Goal: Task Accomplishment & Management: Complete application form

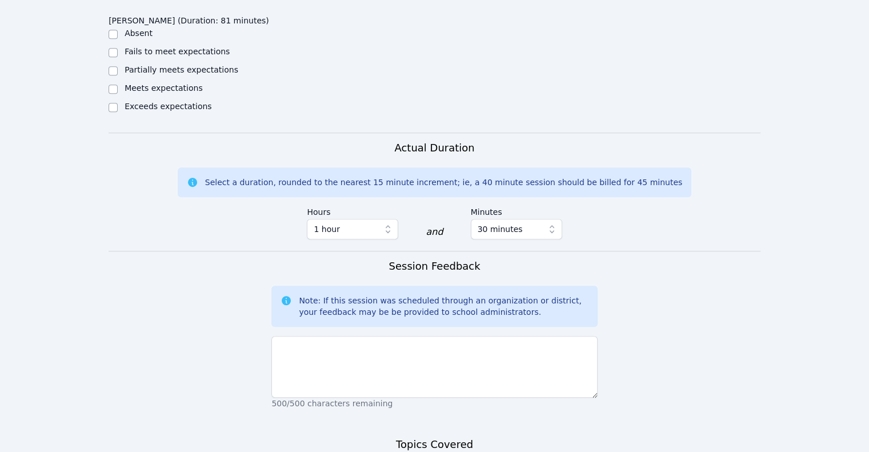
scroll to position [742, 0]
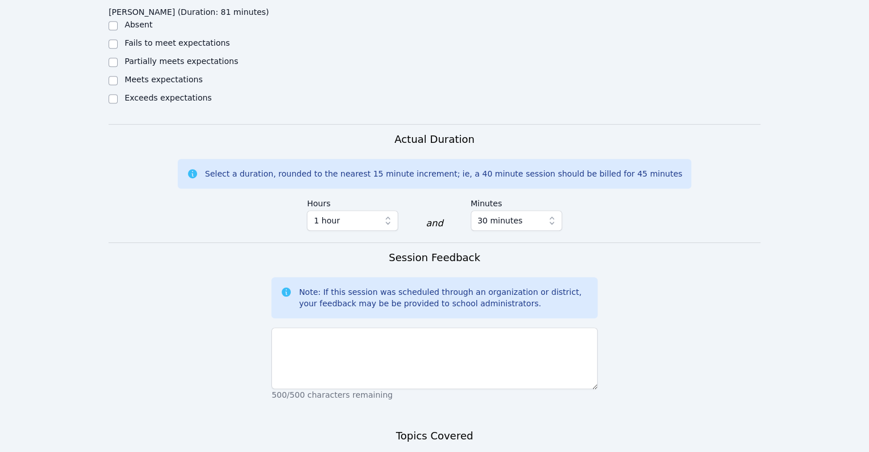
click at [389, 323] on div "500/500 characters remaining" at bounding box center [434, 362] width 326 height 78
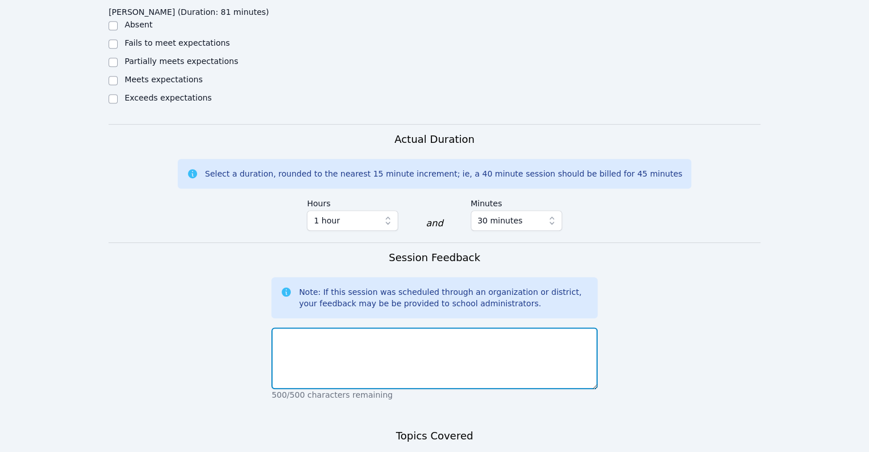
click at [393, 327] on textarea at bounding box center [434, 358] width 326 height 62
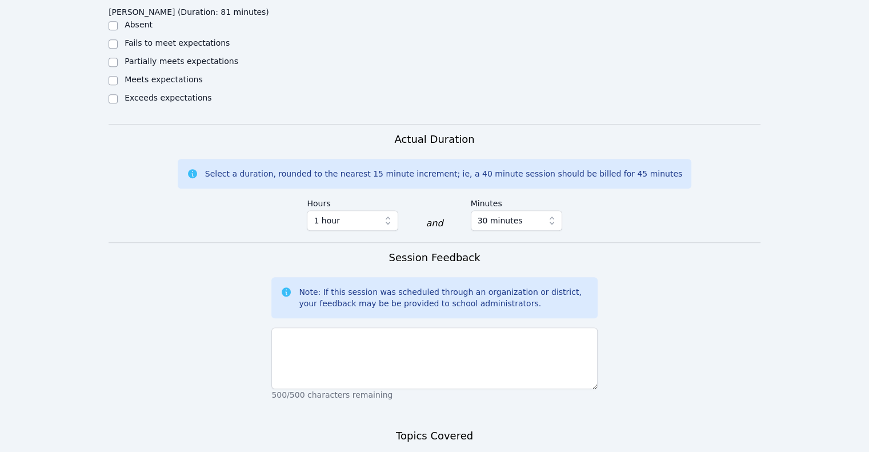
type textarea "Colonial America"
click at [331, 389] on p "500/500 characters remaining" at bounding box center [434, 394] width 326 height 11
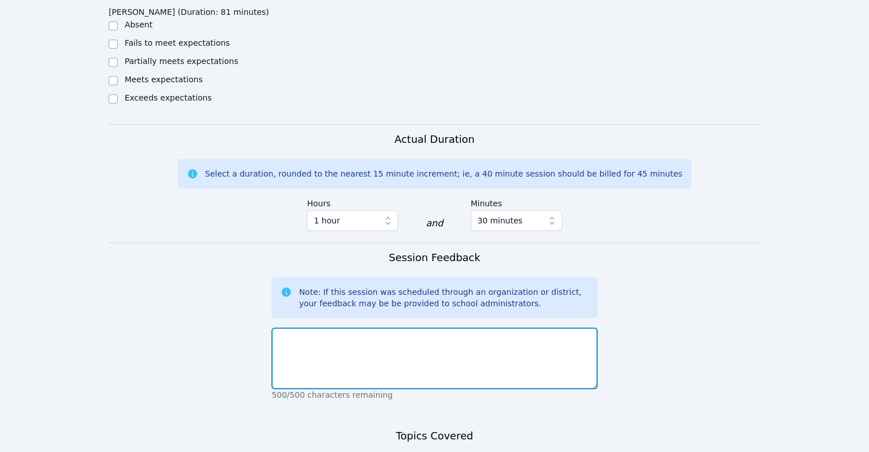
click at [336, 327] on textarea at bounding box center [434, 358] width 326 height 62
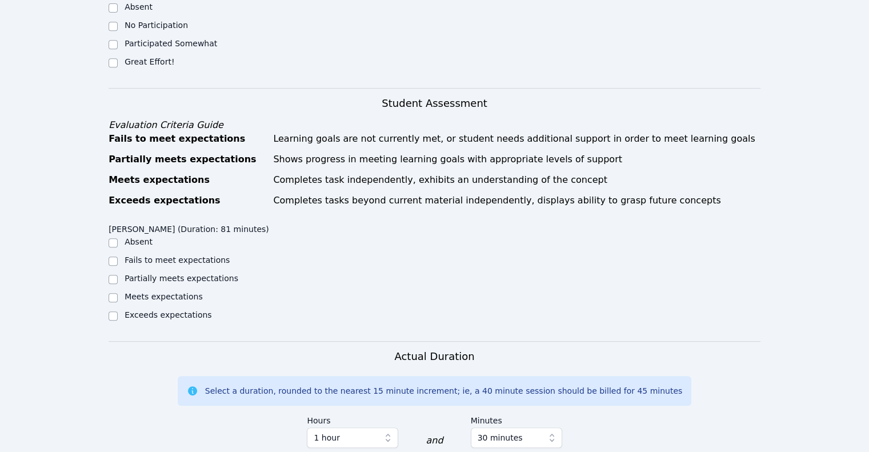
scroll to position [519, 0]
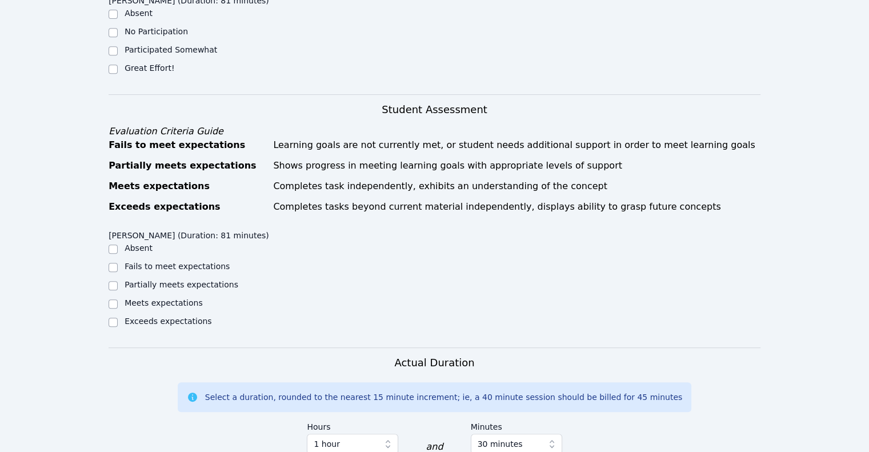
type textarea "Great session!"
click at [135, 316] on label "Exceeds expectations" at bounding box center [167, 320] width 87 height 9
click at [118, 318] on input "Exceeds expectations" at bounding box center [113, 322] width 9 height 9
checkbox input "true"
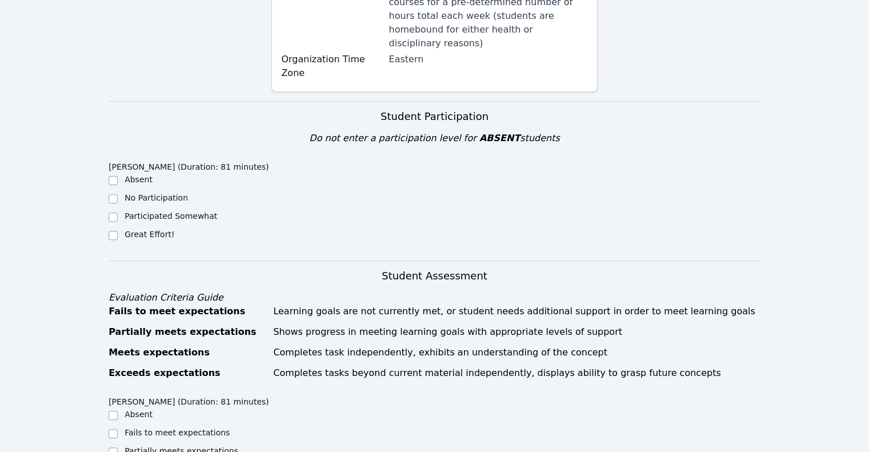
scroll to position [234, 0]
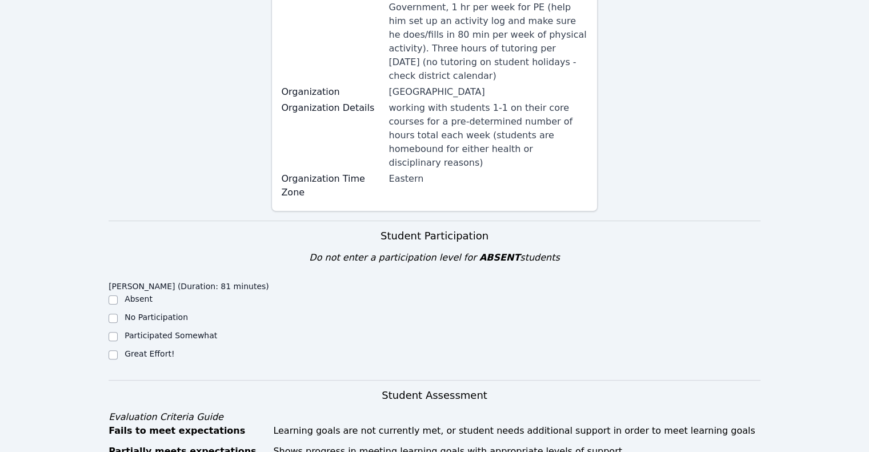
click at [138, 349] on label "Great Effort!" at bounding box center [149, 353] width 50 height 9
click at [118, 350] on input "Great Effort!" at bounding box center [113, 354] width 9 height 9
checkbox input "true"
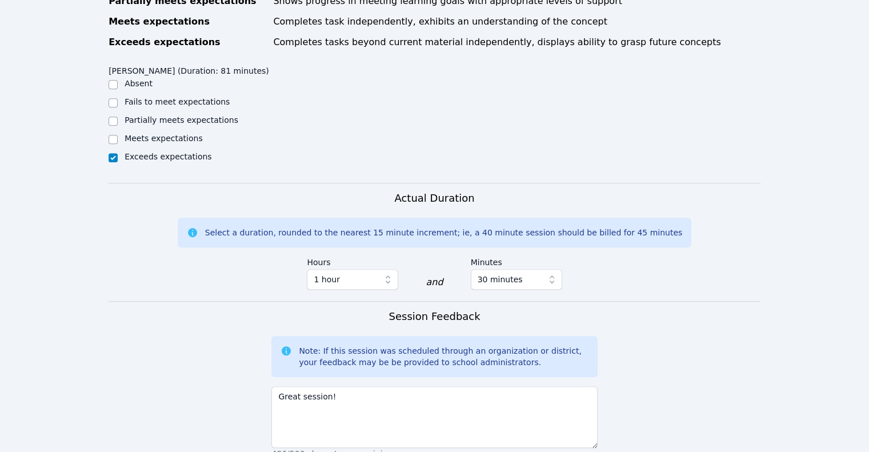
scroll to position [805, 0]
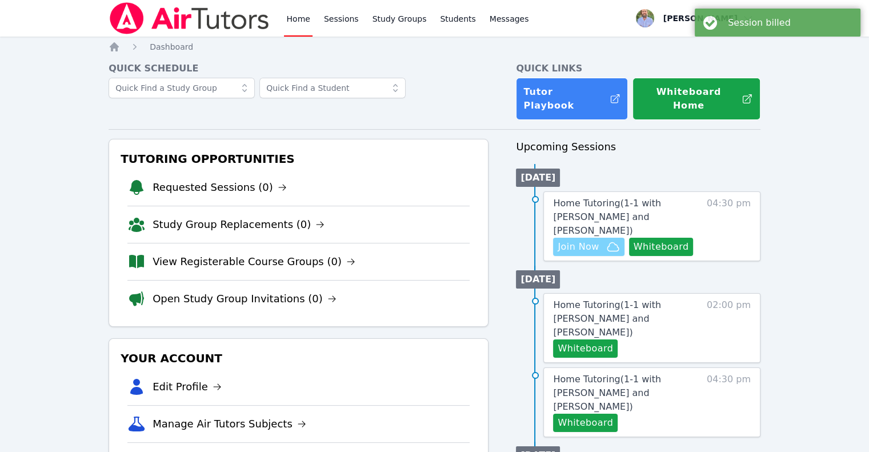
click at [593, 240] on span "Join Now" at bounding box center [577, 247] width 41 height 14
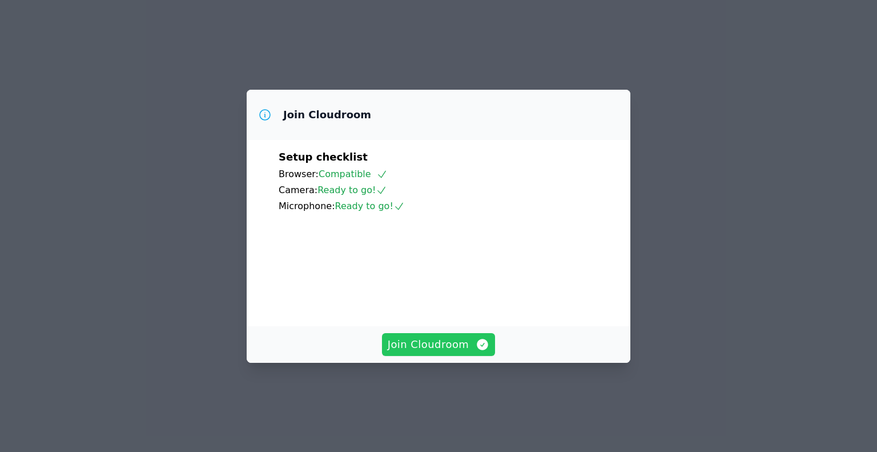
click at [470, 352] on span "Join Cloudroom" at bounding box center [439, 344] width 102 height 16
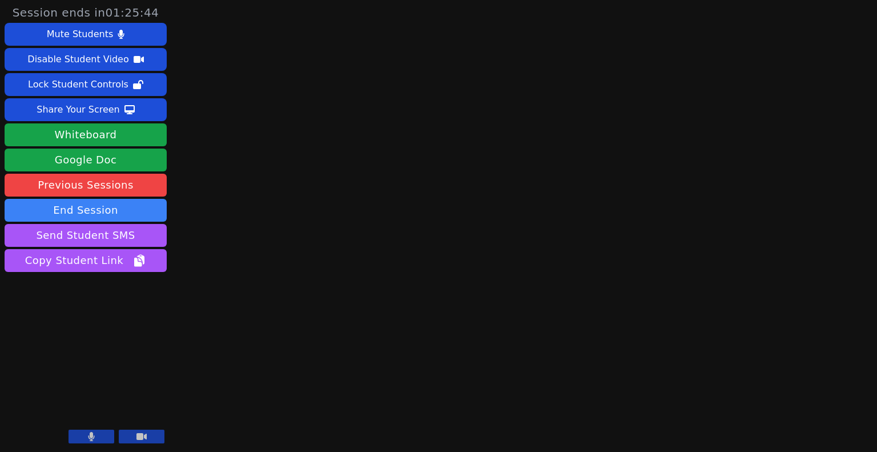
click at [95, 435] on button at bounding box center [92, 436] width 46 height 14
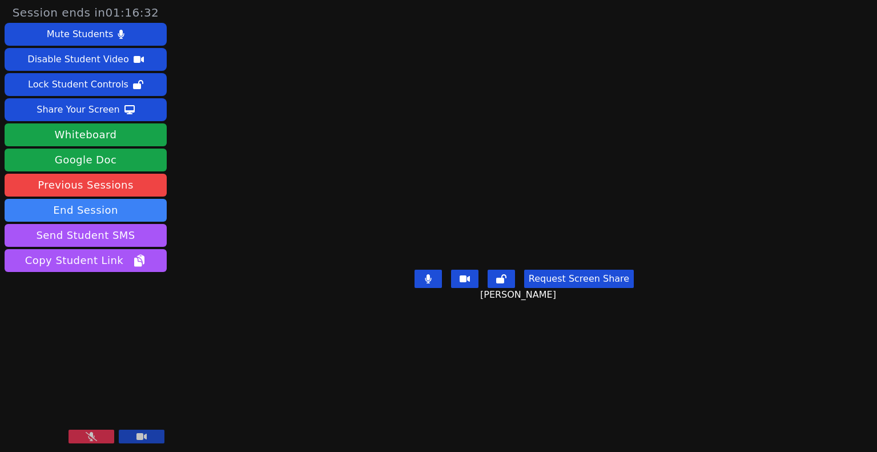
click at [80, 437] on button at bounding box center [92, 436] width 46 height 14
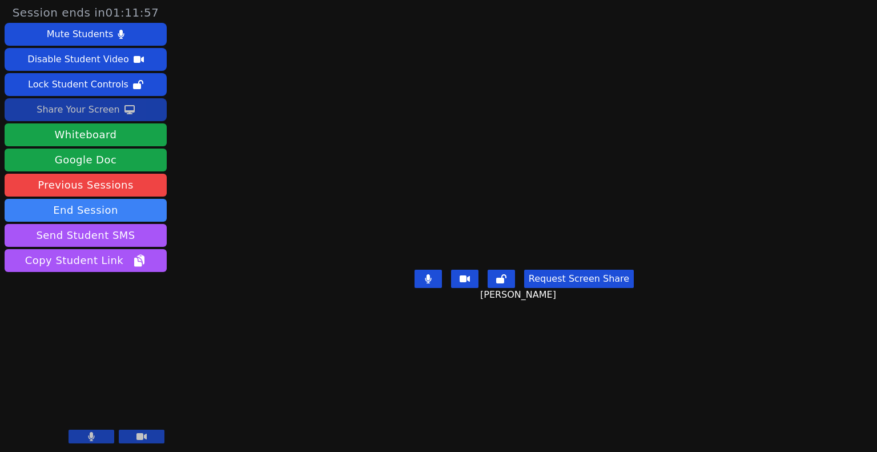
click at [101, 108] on div "Share Your Screen" at bounding box center [78, 110] width 83 height 18
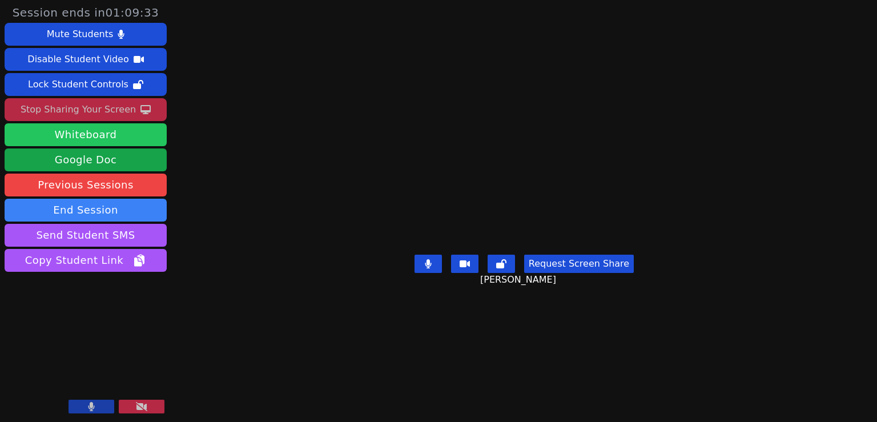
click at [94, 136] on button "Whiteboard" at bounding box center [86, 134] width 162 height 23
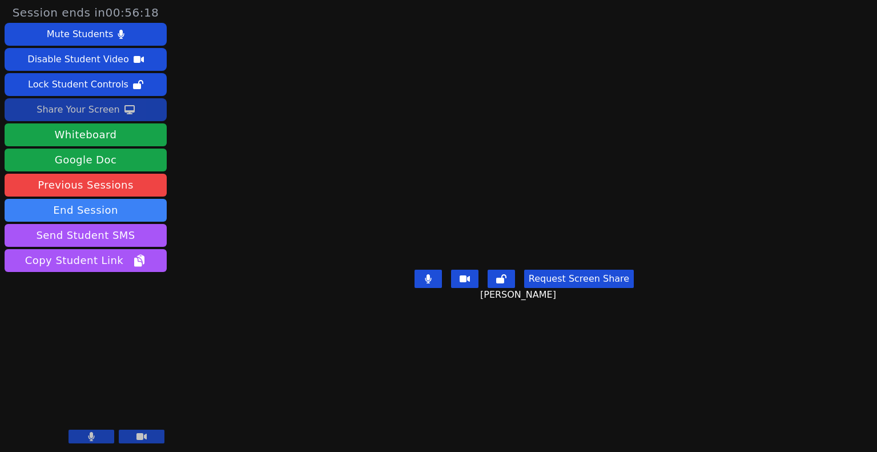
click at [64, 102] on div "Share Your Screen" at bounding box center [78, 110] width 83 height 18
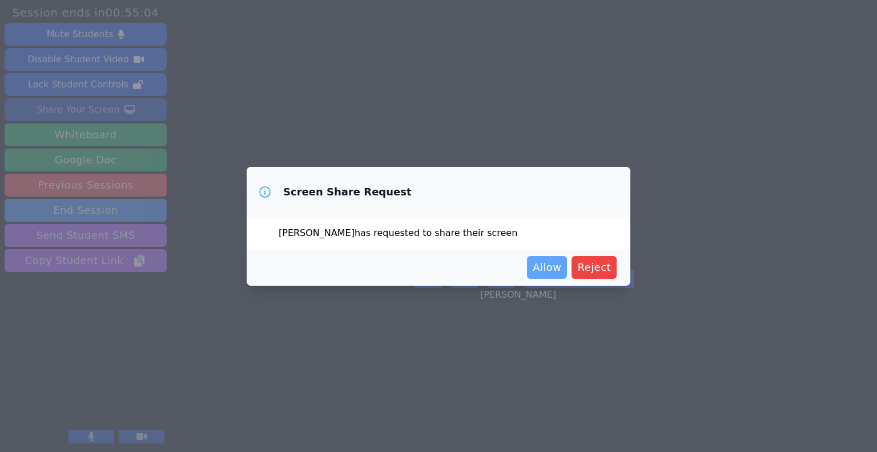
click at [547, 267] on span "Allow" at bounding box center [547, 267] width 29 height 16
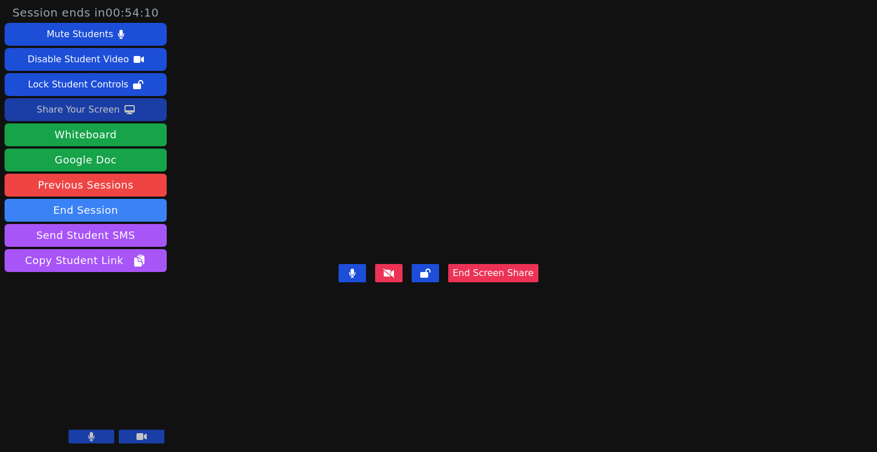
click at [476, 240] on video at bounding box center [438, 203] width 171 height 112
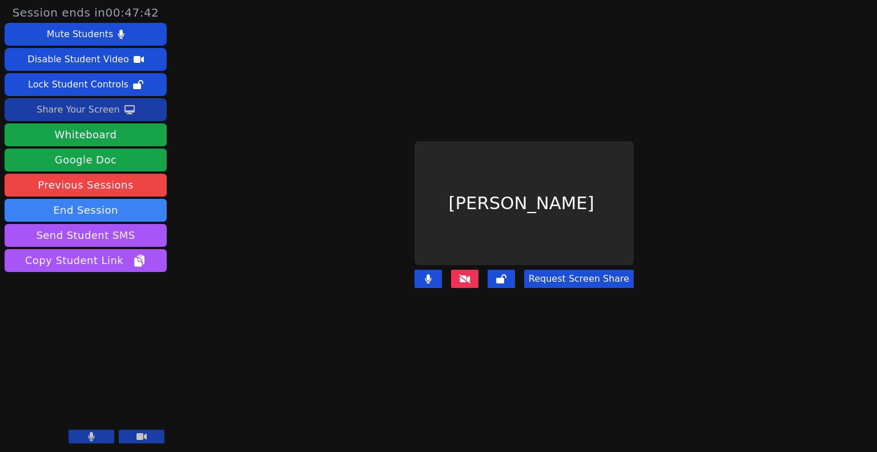
click at [95, 111] on div "Share Your Screen" at bounding box center [78, 110] width 83 height 18
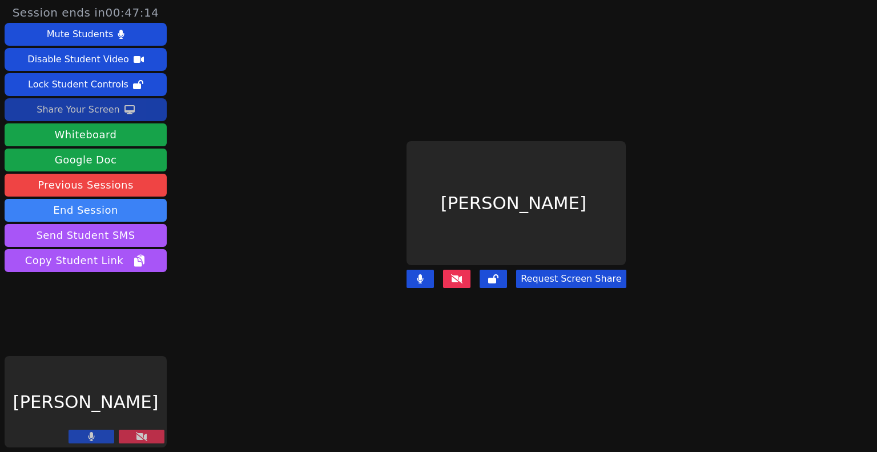
click at [77, 112] on div "Share Your Screen" at bounding box center [78, 110] width 83 height 18
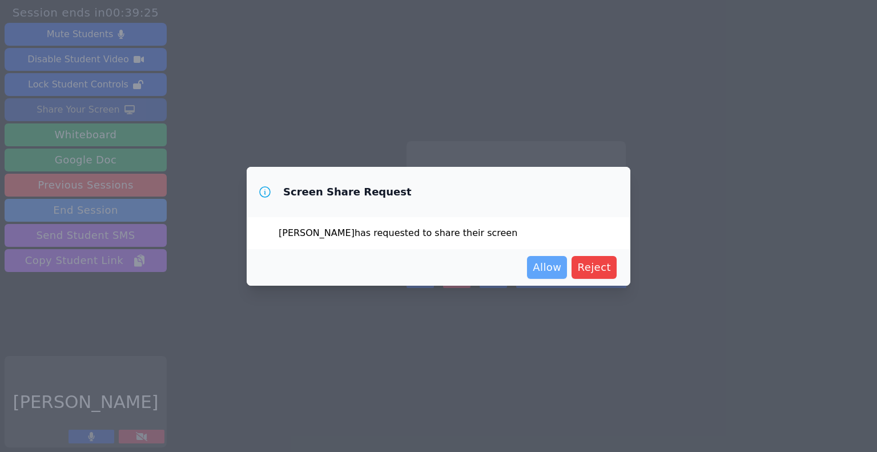
click at [541, 266] on span "Allow" at bounding box center [547, 267] width 29 height 16
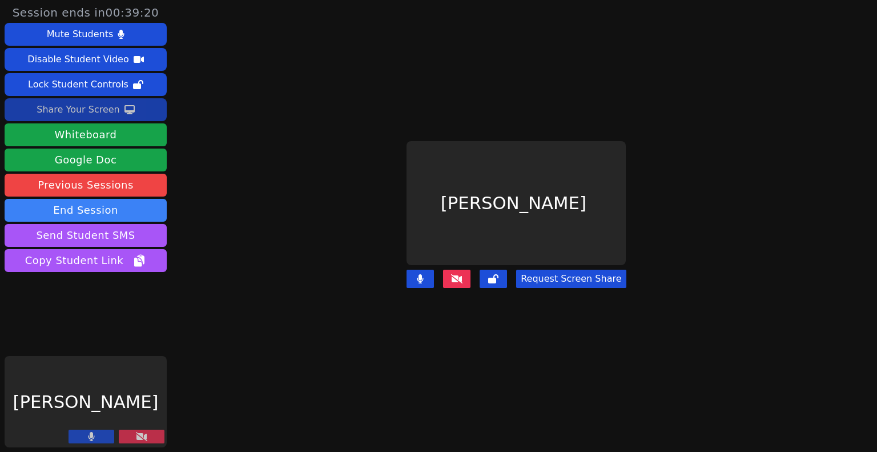
click at [158, 431] on button at bounding box center [142, 436] width 46 height 14
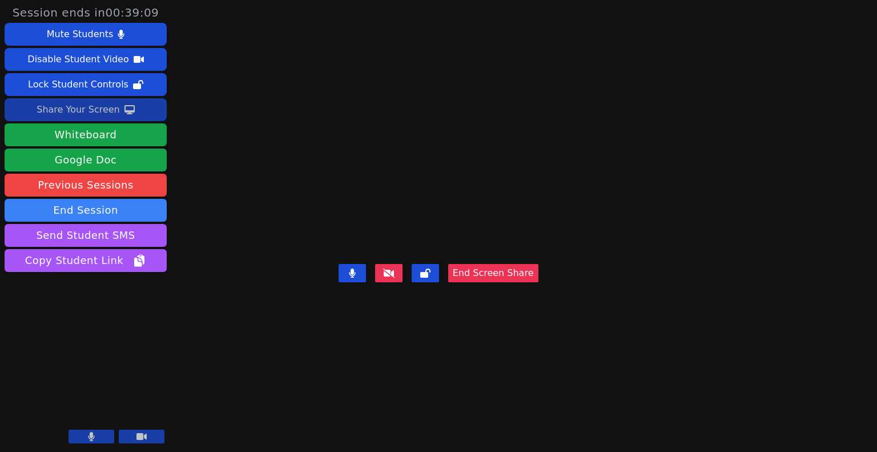
click at [353, 218] on video at bounding box center [438, 203] width 171 height 112
click at [539, 282] on button "End Screen Share" at bounding box center [493, 273] width 90 height 18
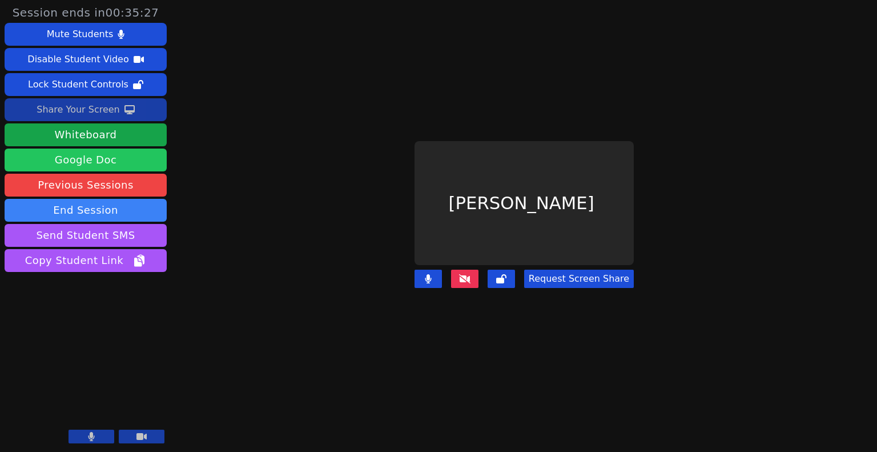
click at [94, 162] on link "Google Doc" at bounding box center [86, 159] width 162 height 23
click at [69, 115] on div "Share Your Screen" at bounding box center [78, 110] width 83 height 18
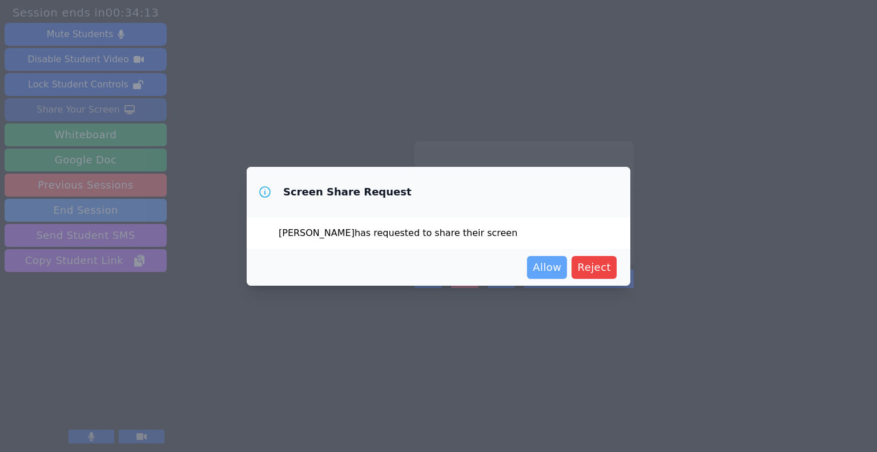
click at [541, 271] on span "Allow" at bounding box center [547, 267] width 29 height 16
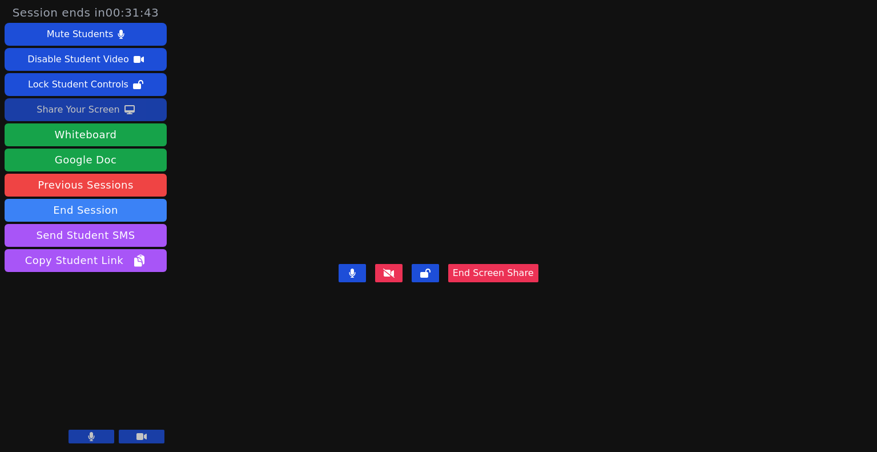
click at [397, 191] on video at bounding box center [438, 203] width 171 height 112
click at [434, 194] on video at bounding box center [438, 203] width 171 height 112
click at [539, 282] on button "End Screen Share" at bounding box center [493, 273] width 90 height 18
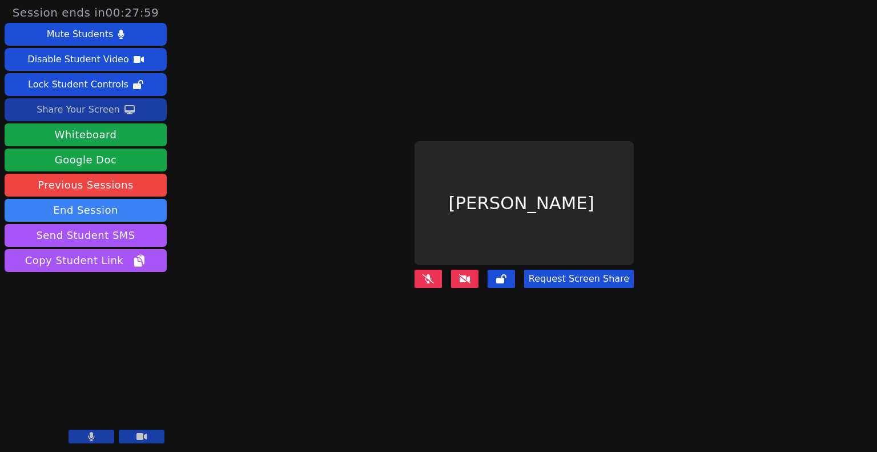
click at [91, 429] on video at bounding box center [86, 401] width 162 height 91
click at [92, 431] on button at bounding box center [92, 436] width 46 height 14
click at [91, 435] on icon at bounding box center [91, 436] width 11 height 9
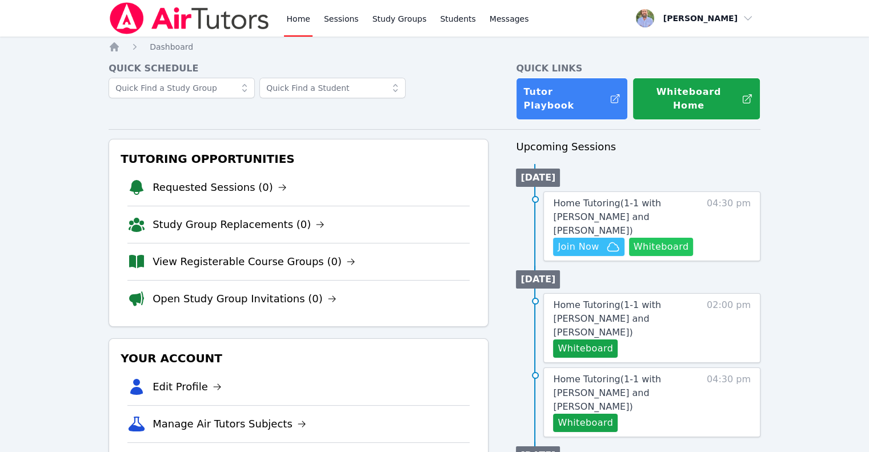
click at [653, 238] on button "Whiteboard" at bounding box center [661, 247] width 65 height 18
click at [602, 339] on button "Whiteboard" at bounding box center [585, 348] width 65 height 18
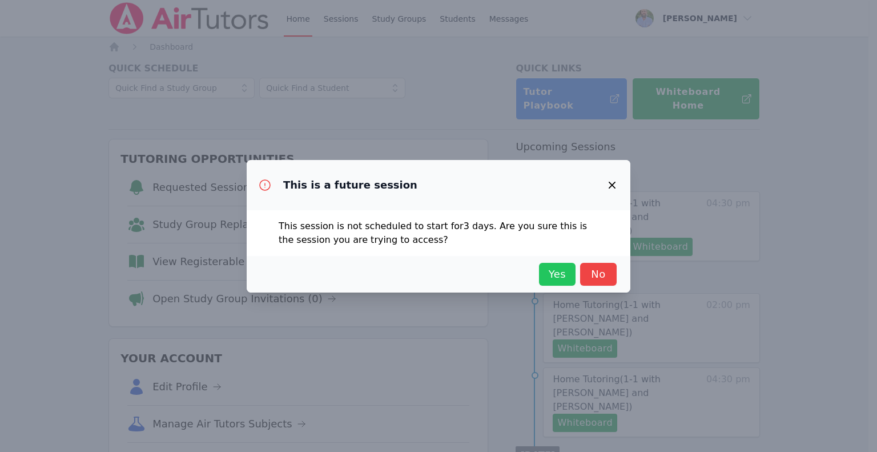
click at [560, 279] on span "Yes" at bounding box center [557, 274] width 25 height 16
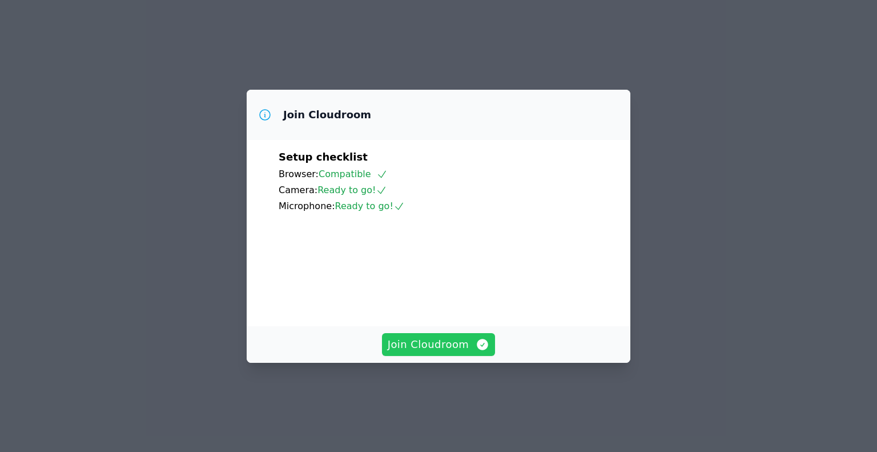
click at [436, 352] on span "Join Cloudroom" at bounding box center [439, 344] width 102 height 16
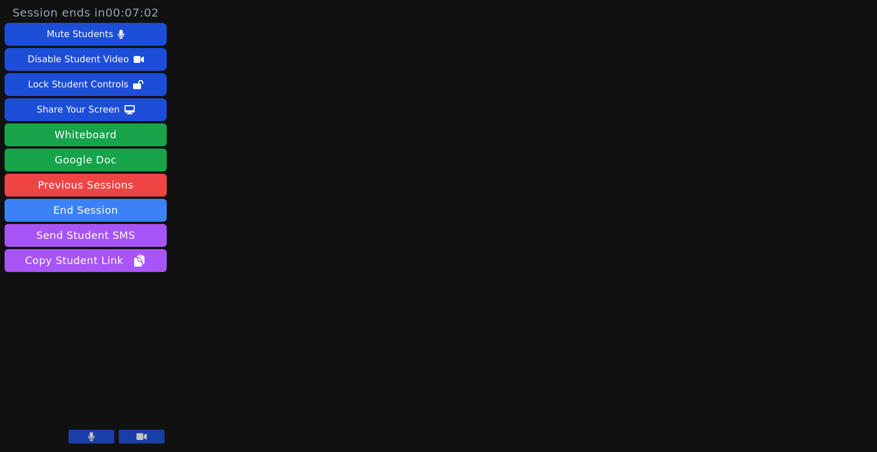
click at [85, 433] on button at bounding box center [92, 436] width 46 height 14
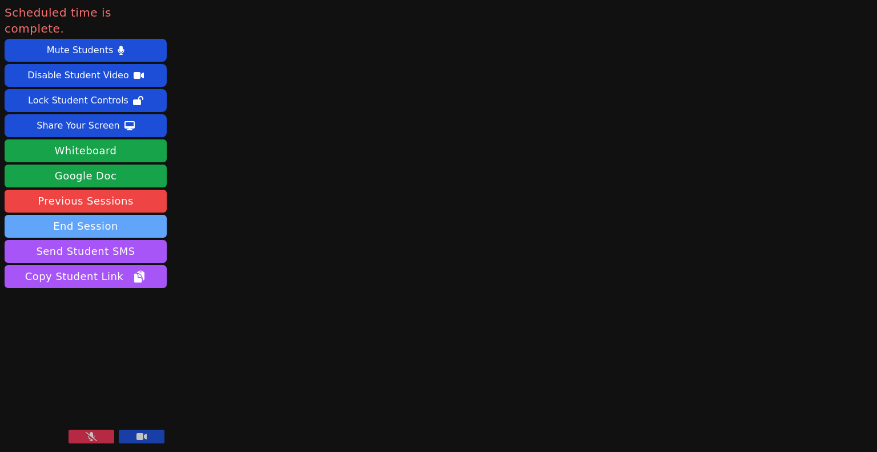
click at [89, 218] on button "End Session" at bounding box center [86, 226] width 162 height 23
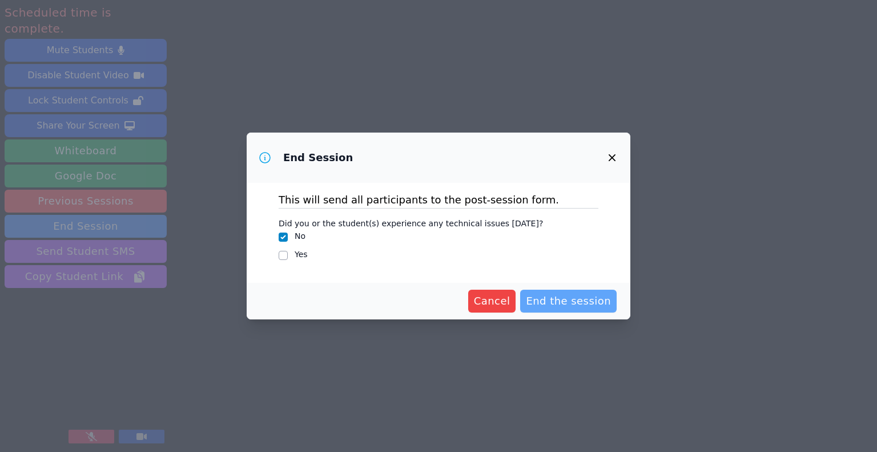
click at [567, 298] on span "End the session" at bounding box center [568, 301] width 85 height 16
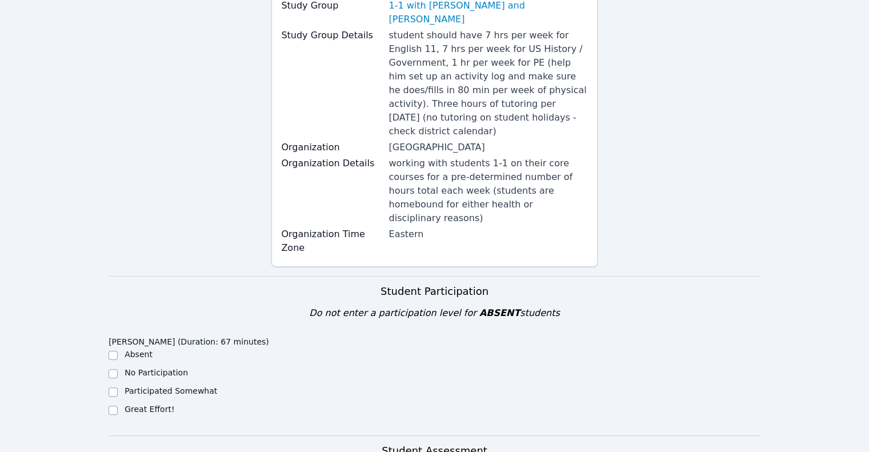
scroll to position [286, 0]
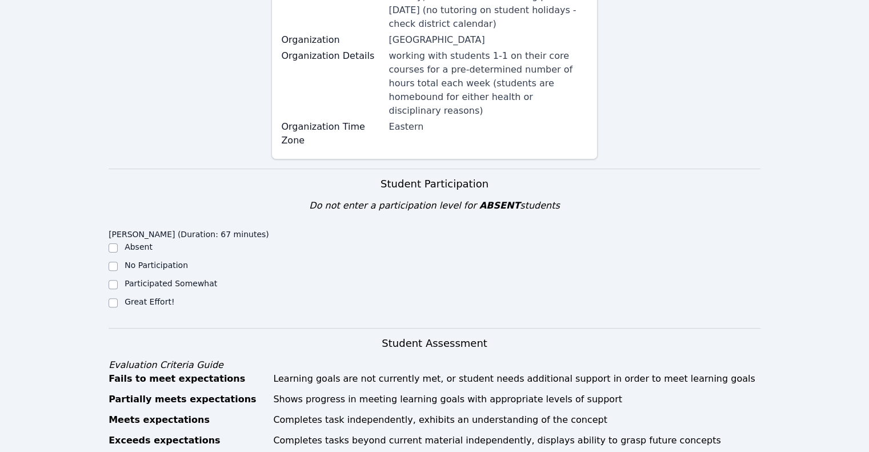
click at [123, 296] on div "Great Effort!" at bounding box center [190, 303] width 163 height 14
click at [158, 297] on label "Great Effort!" at bounding box center [149, 301] width 50 height 9
click at [118, 298] on input "Great Effort!" at bounding box center [113, 302] width 9 height 9
checkbox input "true"
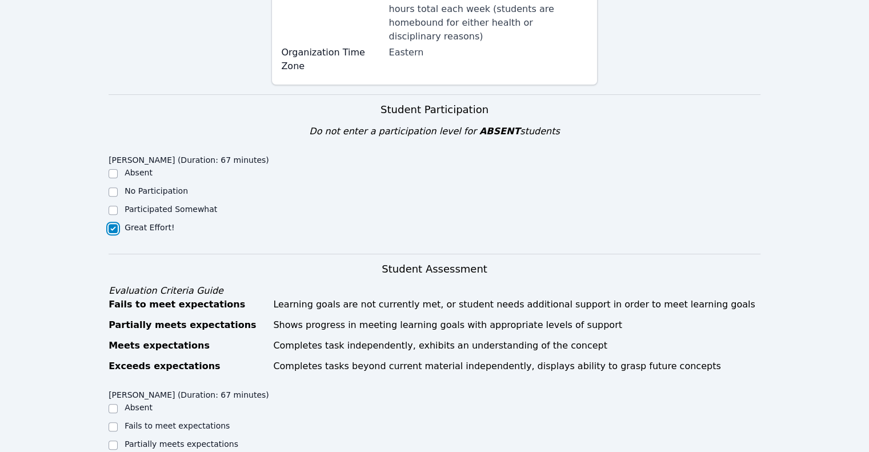
scroll to position [457, 0]
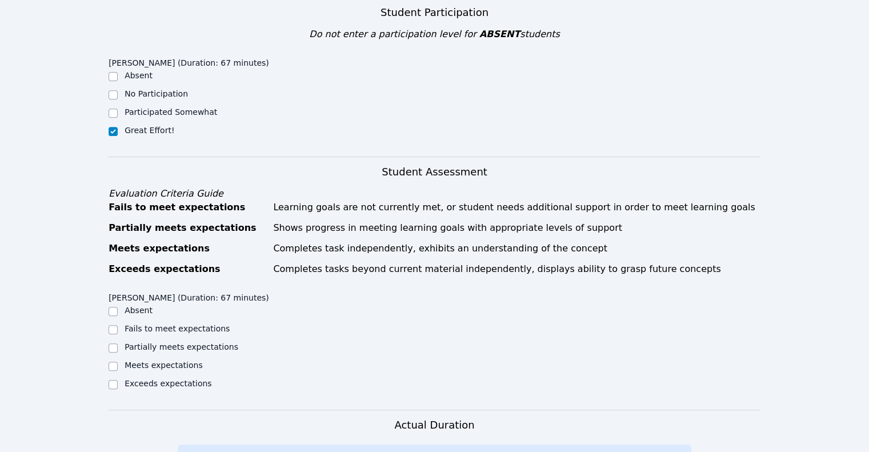
drag, startPoint x: 160, startPoint y: 339, endPoint x: 155, endPoint y: 335, distance: 6.1
click at [159, 339] on div "[PERSON_NAME] (Duration: 67 minutes) Absent Fails to meet expectations Partiall…" at bounding box center [190, 344] width 163 height 115
click at [146, 379] on label "Exceeds expectations" at bounding box center [167, 383] width 87 height 9
click at [118, 380] on input "Exceeds expectations" at bounding box center [113, 384] width 9 height 9
click at [147, 379] on label "Exceeds expectations" at bounding box center [167, 383] width 87 height 9
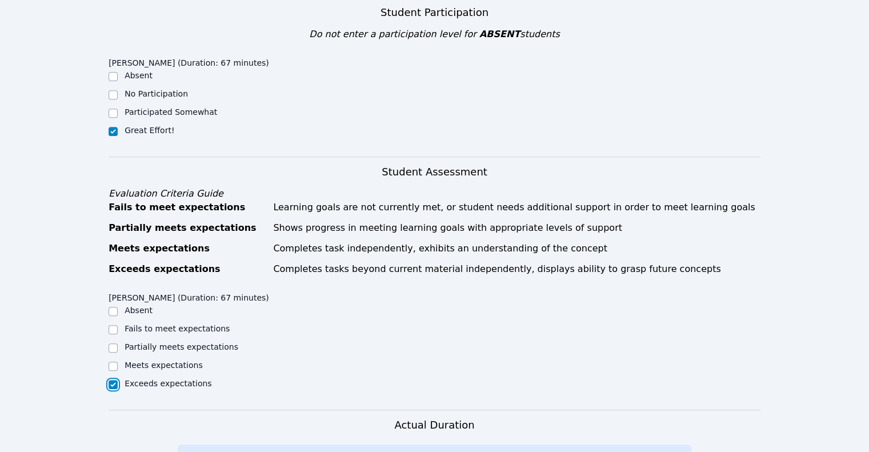
click at [118, 380] on input "Exceeds expectations" at bounding box center [113, 384] width 9 height 9
checkbox input "true"
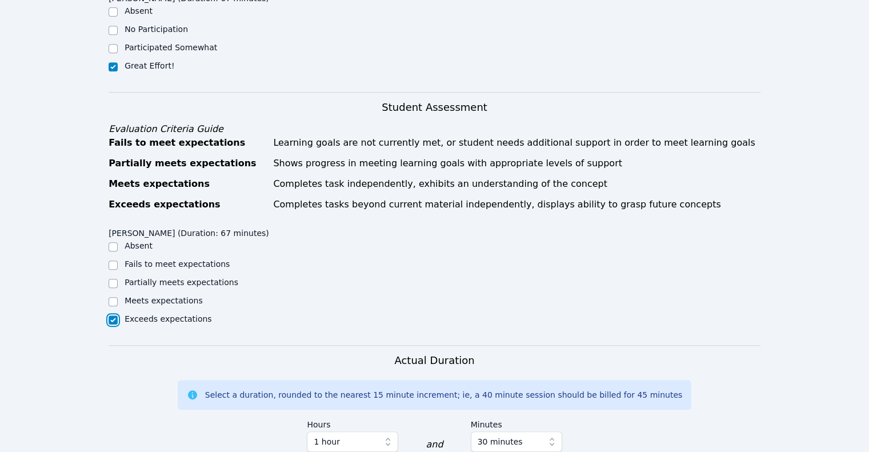
scroll to position [685, 0]
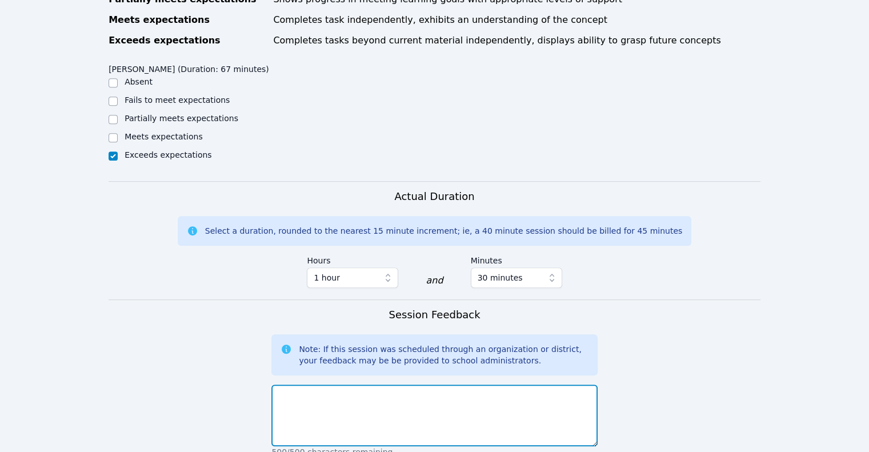
click at [363, 384] on textarea at bounding box center [434, 415] width 326 height 62
type textarea "A"
type textarea "G"
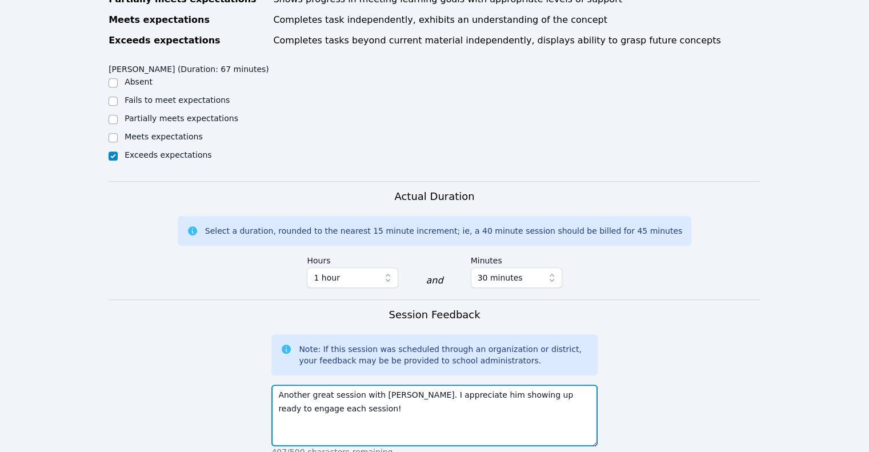
type textarea "Another great session with [PERSON_NAME]. I appreciate him showing up ready to …"
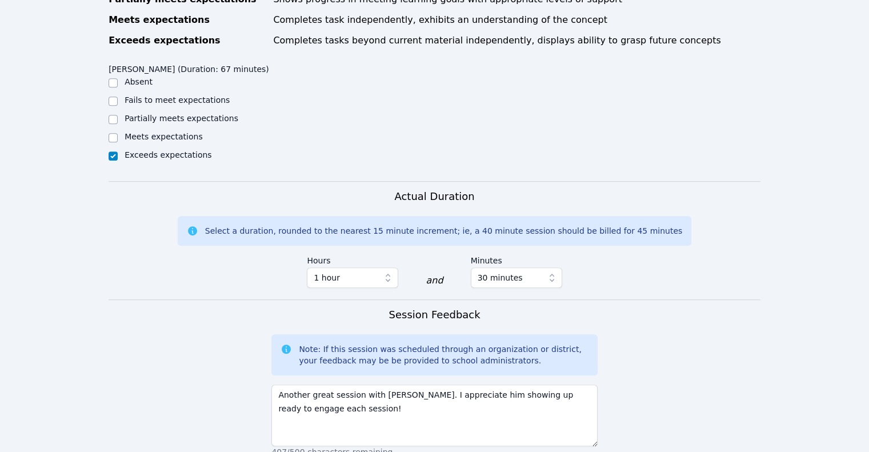
scroll to position [862, 0]
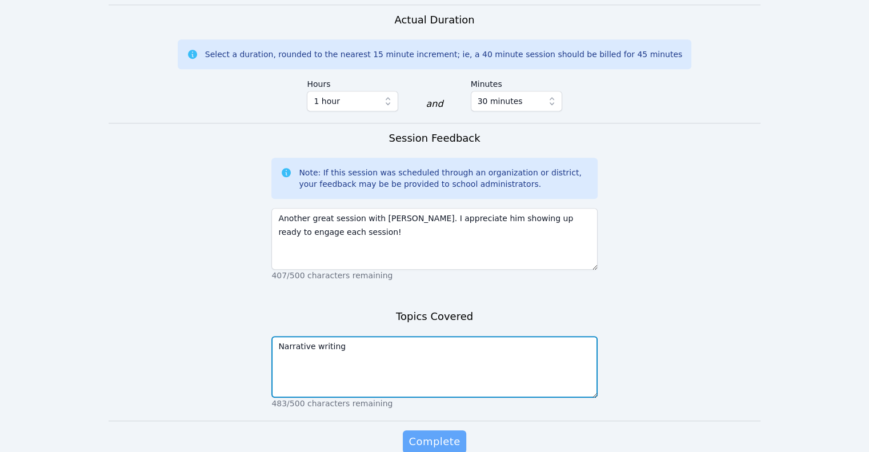
type textarea "Narrative writing"
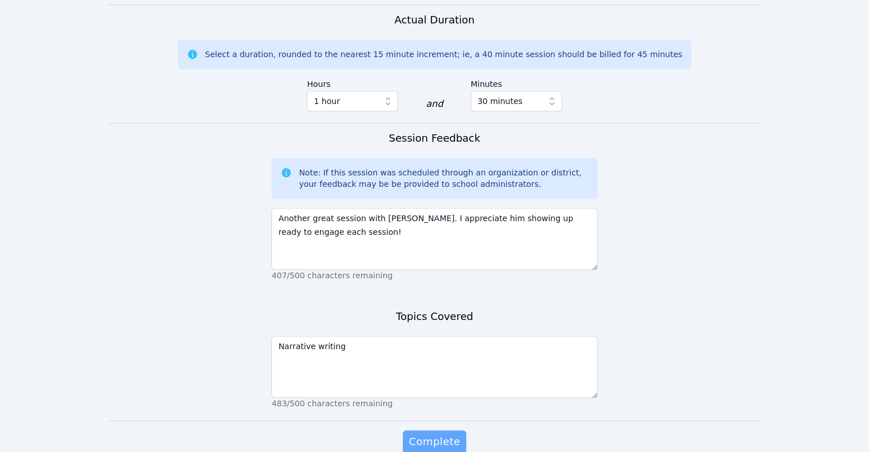
click at [428, 433] on span "Complete" at bounding box center [433, 441] width 51 height 16
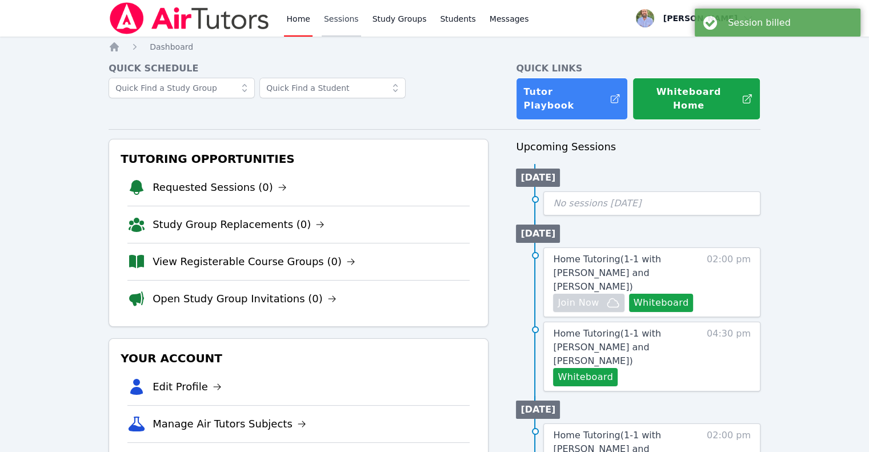
click at [345, 25] on link "Sessions" at bounding box center [341, 18] width 39 height 37
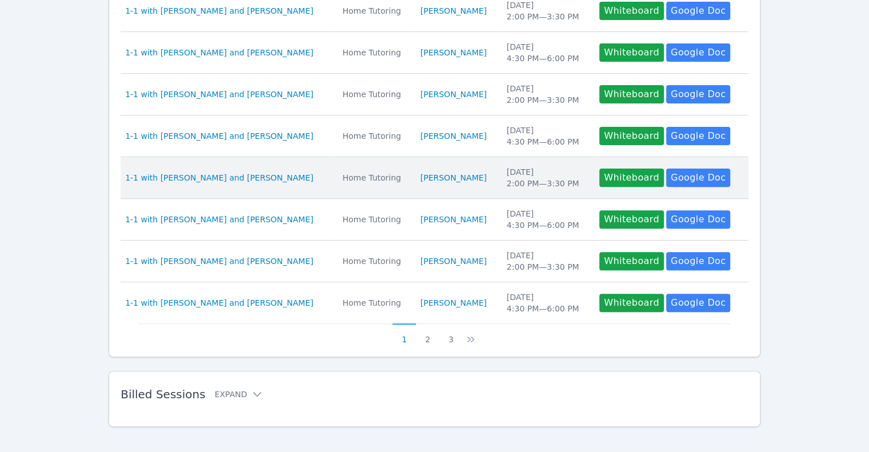
scroll to position [375, 0]
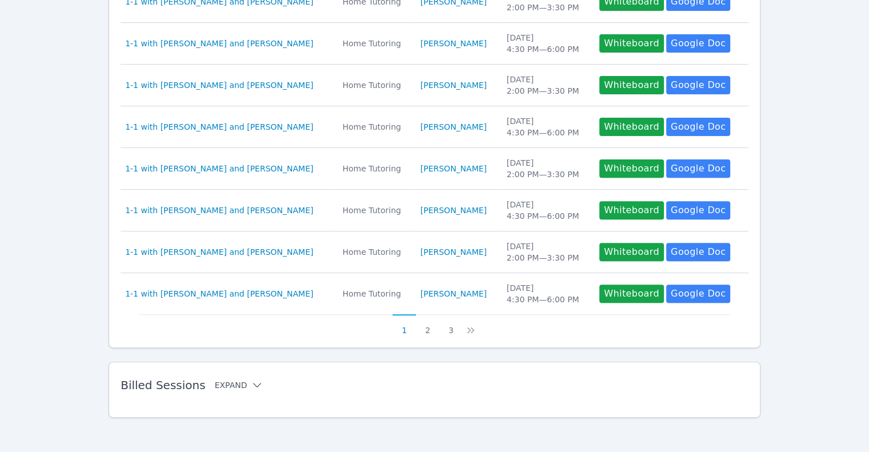
click at [228, 387] on button "Expand" at bounding box center [239, 384] width 49 height 11
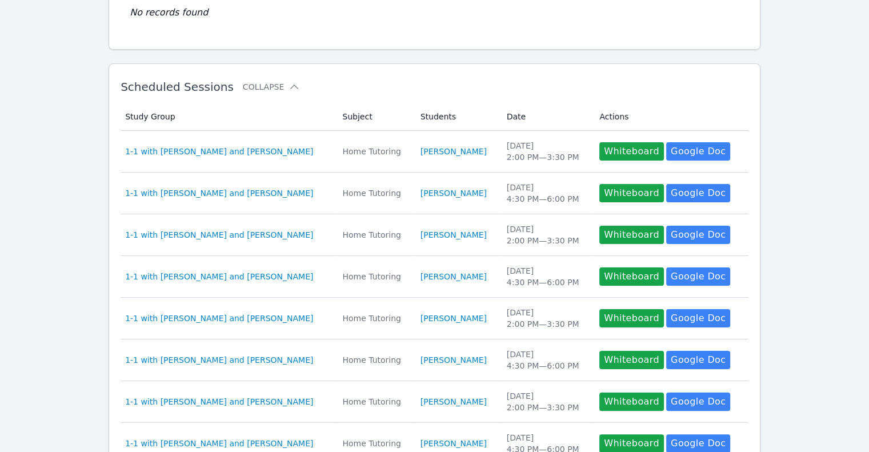
scroll to position [0, 0]
